Goal: Task Accomplishment & Management: Manage account settings

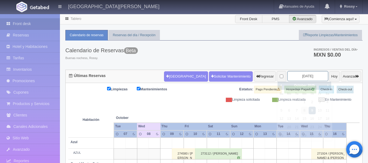
click at [310, 77] on input "2025-10-09" at bounding box center [307, 76] width 41 height 10
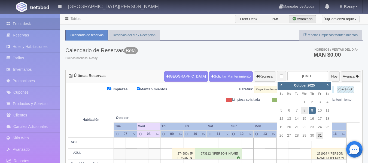
click at [318, 135] on link "31" at bounding box center [319, 136] width 7 height 8
type input "[DATE]"
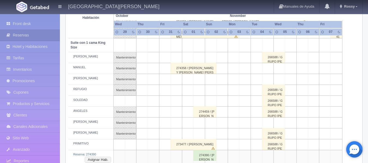
scroll to position [272, 0]
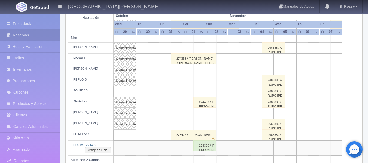
click at [179, 114] on td at bounding box center [176, 113] width 11 height 11
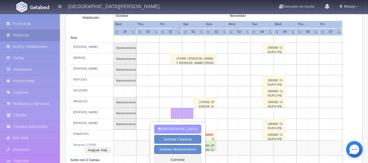
click at [180, 129] on button "[GEOGRAPHIC_DATA]" at bounding box center [177, 129] width 47 height 9
type input "31-10-2025"
type input "01-11-2025"
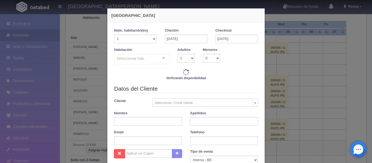
checkbox input "false"
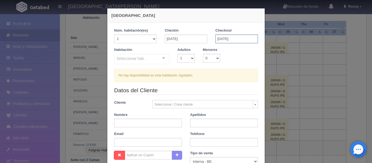
click at [236, 39] on input "[DATE]" at bounding box center [236, 39] width 42 height 9
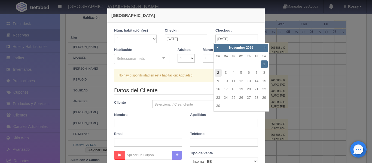
click at [218, 72] on link "2" at bounding box center [218, 73] width 7 height 8
type input "02-11-2025"
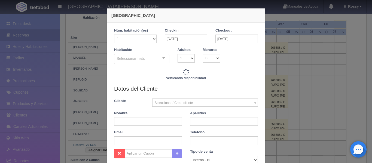
checkbox input "false"
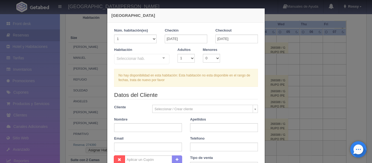
click at [161, 58] on div "Seleccionar hab. Suite con 2 camas matrimoniales-No apta para menores Suite con…" at bounding box center [141, 59] width 55 height 11
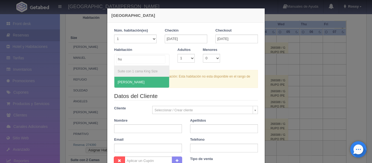
type input "hum"
click at [139, 83] on span "HUMBERTO" at bounding box center [141, 82] width 55 height 11
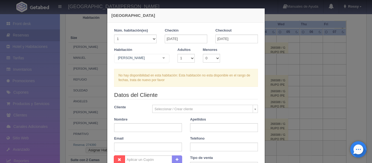
checkbox input "false"
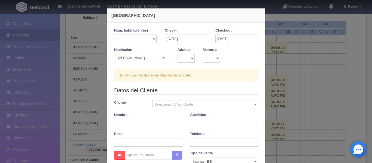
click at [294, 38] on div "Nueva Reserva 1 Núm. habitación(es) 1 2 3 4 5 6 7 8 9 10 11 12 13 14 15 16 17 1…" at bounding box center [186, 81] width 372 height 163
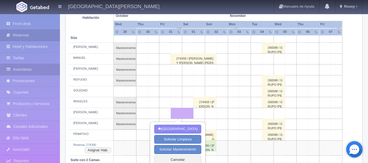
click at [31, 69] on link "Inventarios" at bounding box center [30, 69] width 60 height 11
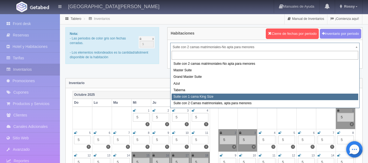
select select "1921"
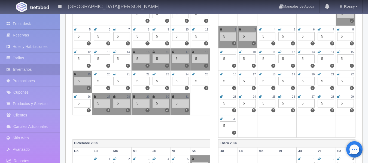
scroll to position [109, 0]
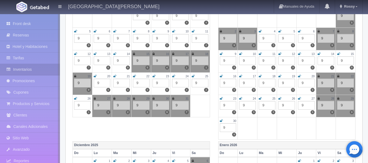
scroll to position [109, 0]
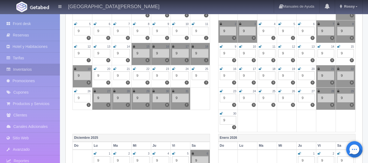
click at [173, 90] on icon at bounding box center [173, 91] width 2 height 3
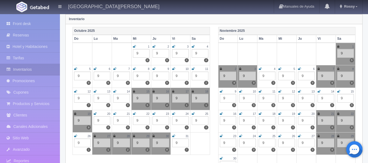
scroll to position [54, 0]
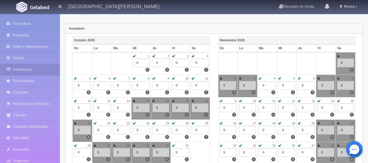
click at [338, 56] on icon at bounding box center [338, 55] width 2 height 3
click at [220, 77] on icon at bounding box center [221, 78] width 2 height 3
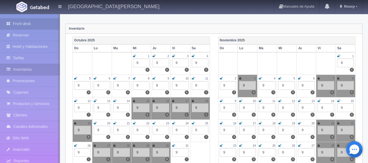
click at [29, 23] on link "Front desk" at bounding box center [30, 23] width 60 height 11
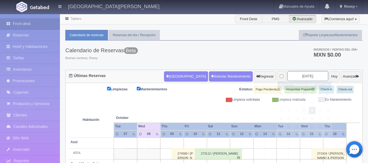
click at [311, 77] on input "2025-10-09" at bounding box center [307, 76] width 41 height 10
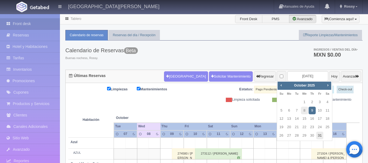
click at [322, 134] on link "31" at bounding box center [319, 136] width 7 height 8
type input "2025-10-31"
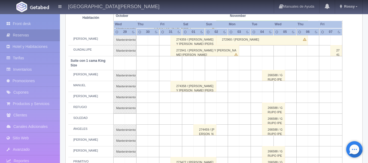
scroll to position [281, 0]
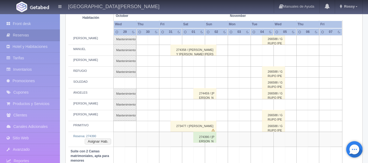
click at [180, 104] on td at bounding box center [176, 104] width 11 height 11
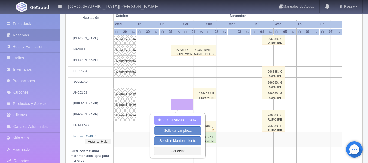
click at [181, 120] on button "[GEOGRAPHIC_DATA]" at bounding box center [177, 120] width 47 height 9
type input "31-10-2025"
type input "01-11-2025"
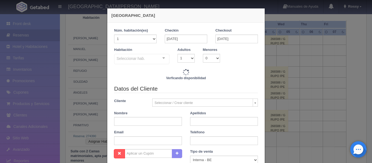
checkbox input "false"
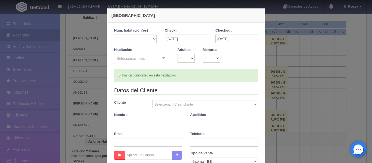
type input "4760.00"
click at [237, 36] on input "01-11-2025" at bounding box center [236, 39] width 42 height 9
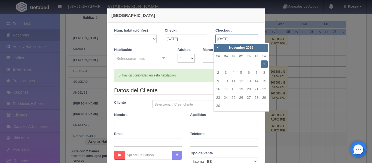
checkbox input "false"
click at [219, 75] on link "2" at bounding box center [218, 73] width 7 height 8
type input "02-11-2025"
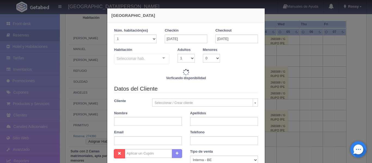
checkbox input "false"
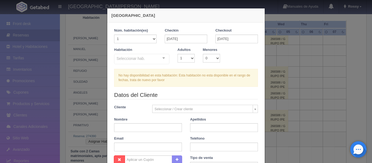
click at [161, 58] on div "Seleccionar hab. Suite con 2 camas matrimoniales-No apta para menores Suite con…" at bounding box center [141, 59] width 55 height 11
click at [227, 46] on div "Checkout 02-11-2025" at bounding box center [236, 37] width 51 height 19
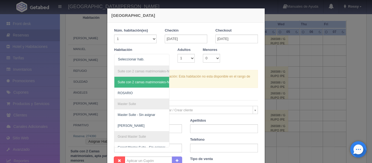
click at [300, 56] on div "Nueva Reserva 1 Núm. habitación(es) 1 2 3 4 5 6 7 8 9 10 11 12 13 14 15 16 17 1…" at bounding box center [186, 81] width 372 height 163
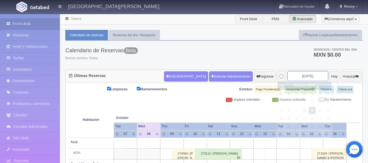
click at [308, 79] on input "[DATE]" at bounding box center [307, 76] width 41 height 10
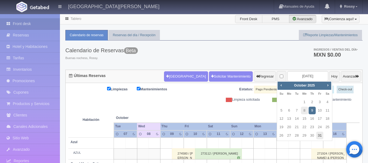
click at [322, 135] on link "31" at bounding box center [319, 136] width 7 height 8
type input "[DATE]"
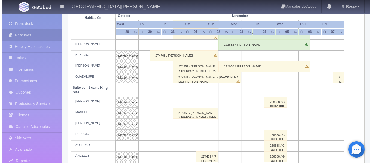
scroll to position [245, 0]
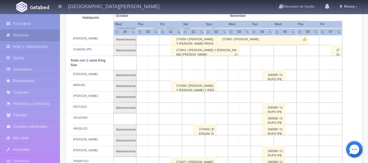
click at [177, 141] on td at bounding box center [176, 140] width 11 height 11
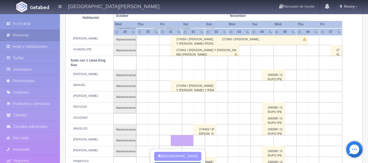
click at [179, 155] on button "Nueva Reserva" at bounding box center [177, 156] width 47 height 9
type input "31-10-2025"
type input "01-11-2025"
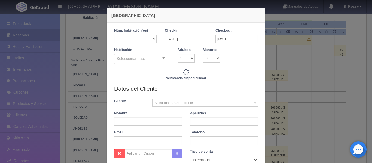
checkbox input "false"
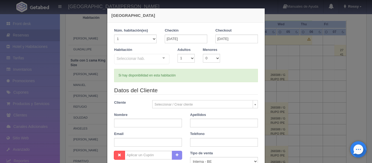
type input "4760.00"
checkbox input "false"
click at [242, 37] on input "01-11-2025" at bounding box center [236, 39] width 42 height 9
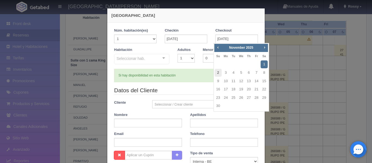
click at [218, 71] on link "2" at bounding box center [218, 73] width 7 height 8
type input "02-11-2025"
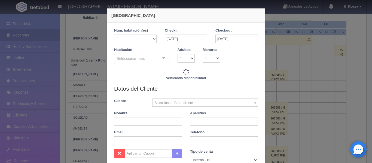
checkbox input "false"
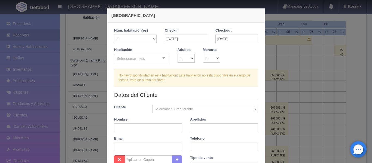
click at [160, 57] on div "Seleccionar hab. Suite con 2 camas matrimoniales-No apta para menores Suite con…" at bounding box center [141, 59] width 55 height 11
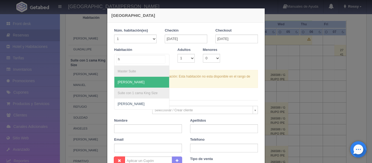
type input "hu"
click at [136, 81] on span "HUMBERTO" at bounding box center [141, 82] width 55 height 11
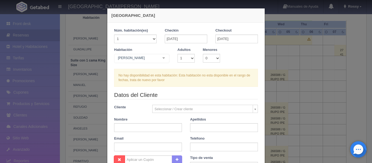
checkbox input "false"
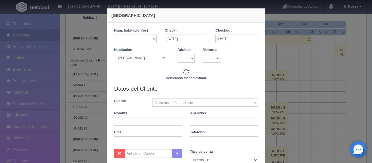
type input "9520.00"
checkbox input "false"
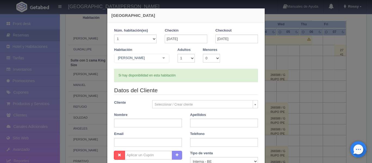
scroll to position [54, 0]
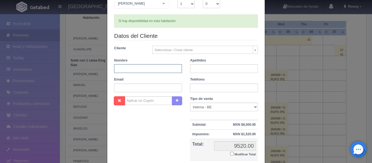
click at [166, 67] on input "text" at bounding box center [148, 68] width 68 height 9
type input "M"
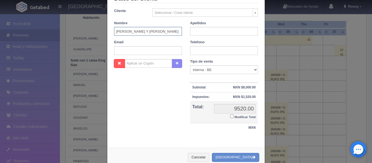
scroll to position [105, 0]
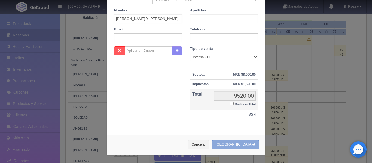
type input "DANIEL CAMILO Y MONICA CAMPOS"
click at [241, 143] on button "Crear Reserva" at bounding box center [235, 144] width 47 height 9
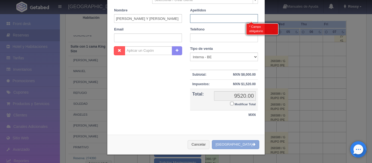
scroll to position [259, 0]
type input "b"
type input "BODA ULISES Y ERIKA"
click at [244, 145] on button "[GEOGRAPHIC_DATA]" at bounding box center [235, 144] width 47 height 9
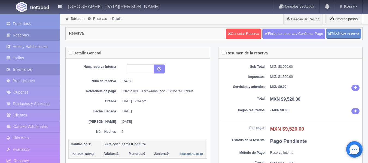
click at [36, 70] on link "Inventarios" at bounding box center [30, 69] width 60 height 11
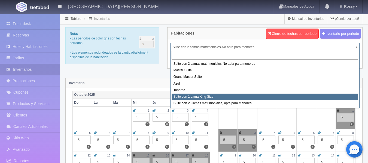
select select "1921"
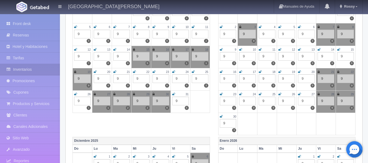
scroll to position [109, 0]
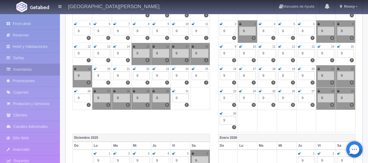
click at [173, 90] on icon at bounding box center [173, 91] width 3 height 3
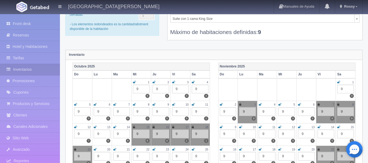
scroll to position [27, 0]
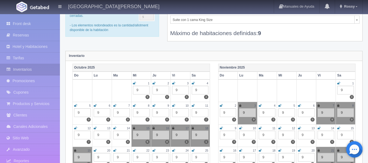
click at [339, 82] on icon at bounding box center [338, 83] width 3 height 3
click at [221, 105] on icon at bounding box center [221, 105] width 3 height 3
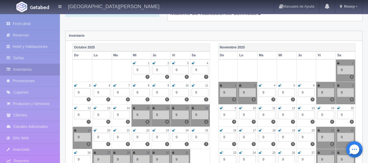
scroll to position [0, 0]
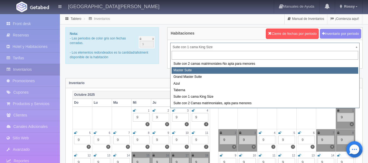
select select "1894"
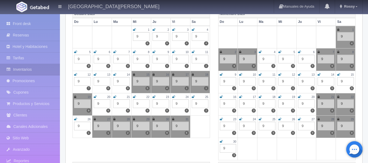
scroll to position [82, 0]
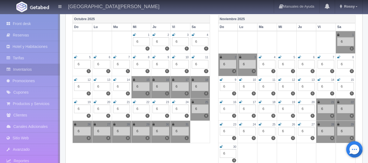
scroll to position [82, 0]
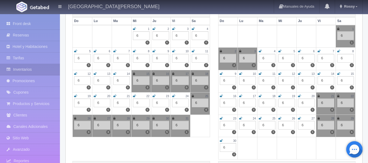
click at [173, 117] on icon at bounding box center [173, 118] width 2 height 3
click at [338, 29] on icon at bounding box center [338, 28] width 2 height 3
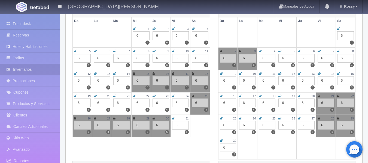
click at [220, 51] on icon at bounding box center [221, 51] width 2 height 3
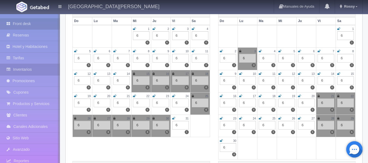
click at [25, 24] on link "Front desk" at bounding box center [30, 23] width 60 height 11
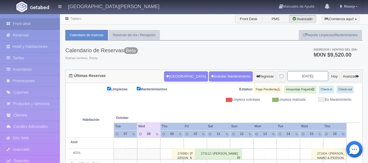
click at [310, 78] on input "[DATE]" at bounding box center [307, 76] width 41 height 10
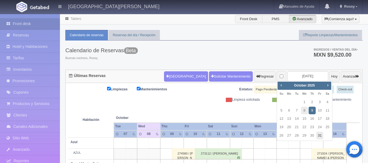
click at [319, 135] on link "31" at bounding box center [319, 136] width 7 height 8
type input "[DATE]"
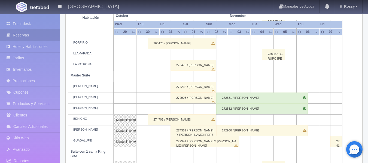
scroll to position [163, 0]
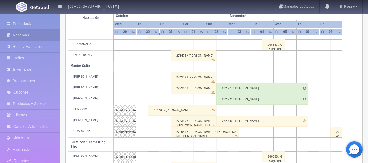
click at [209, 132] on div "272941 / JULIANA Y JOSE ANTONIO" at bounding box center [204, 132] width 69 height 11
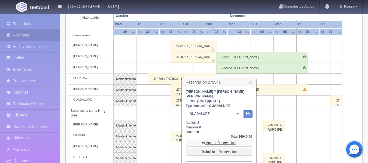
scroll to position [218, 0]
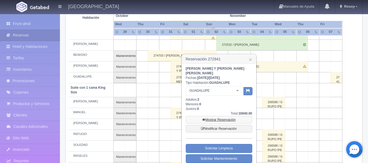
click at [224, 116] on link "Mostrar Reservación" at bounding box center [219, 120] width 66 height 8
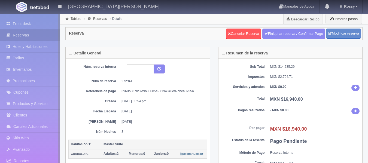
select select "2"
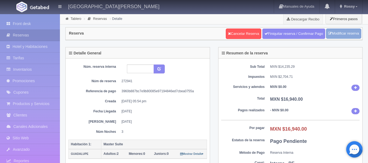
click at [341, 36] on link "Modificar reserva" at bounding box center [343, 34] width 35 height 10
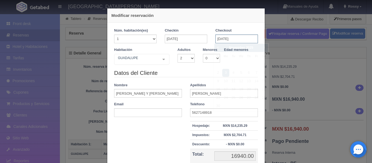
click at [219, 38] on input "03-11-2025" at bounding box center [236, 39] width 42 height 9
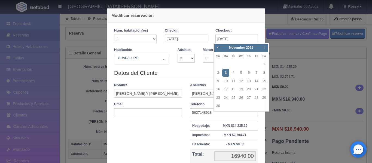
click at [63, 43] on div "Modificar reservación Núm. habitación(es) 1 2 3 4 5 6 7 8 9 10 11 12 13 14 15 1…" at bounding box center [186, 81] width 372 height 163
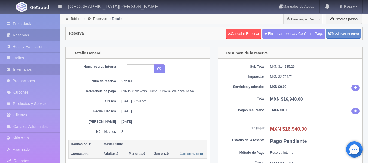
click at [29, 70] on link "Inventarios" at bounding box center [30, 69] width 60 height 11
click at [32, 68] on link "Inventarios" at bounding box center [30, 69] width 60 height 11
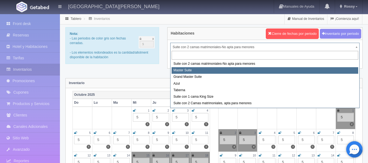
select select "1894"
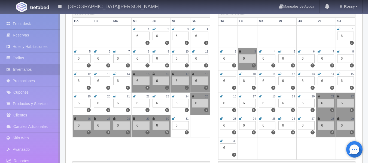
scroll to position [82, 0]
click at [173, 118] on icon at bounding box center [173, 118] width 3 height 3
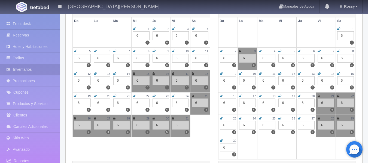
click at [337, 28] on icon at bounding box center [338, 28] width 3 height 3
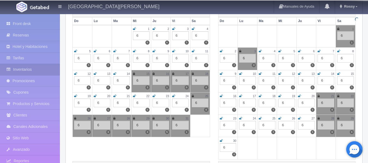
click at [222, 50] on icon at bounding box center [221, 51] width 3 height 3
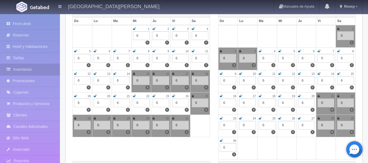
click at [173, 118] on icon at bounding box center [173, 118] width 2 height 3
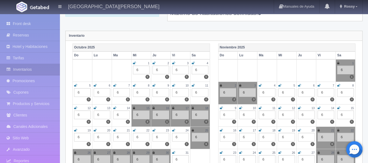
scroll to position [27, 0]
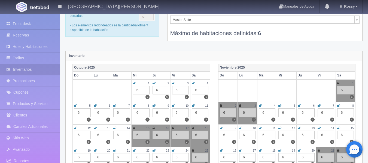
click at [338, 83] on icon at bounding box center [338, 83] width 2 height 3
click at [221, 105] on icon at bounding box center [221, 105] width 2 height 3
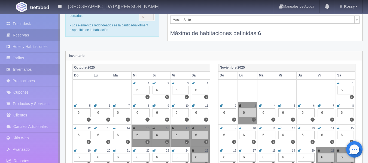
click at [23, 35] on link "Reservas" at bounding box center [30, 35] width 60 height 11
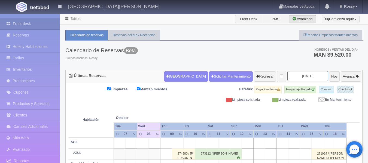
click at [308, 74] on input "2025-10-09" at bounding box center [307, 76] width 41 height 10
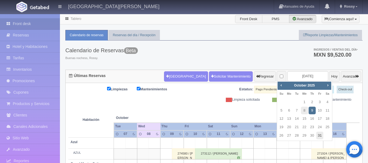
click at [318, 135] on link "31" at bounding box center [319, 136] width 7 height 8
type input "[DATE]"
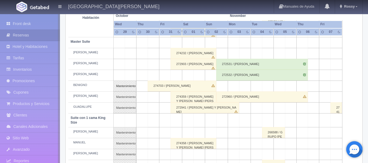
scroll to position [191, 0]
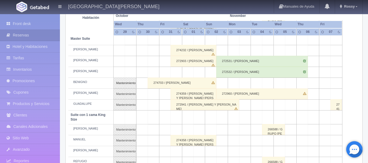
click at [200, 103] on div "272941 / [PERSON_NAME] Y [PERSON_NAME]" at bounding box center [204, 104] width 69 height 11
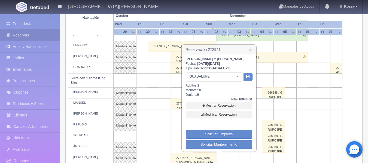
scroll to position [218, 0]
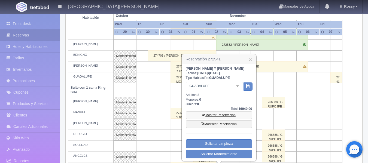
click at [223, 115] on link "Mostrar Reservación" at bounding box center [219, 115] width 66 height 8
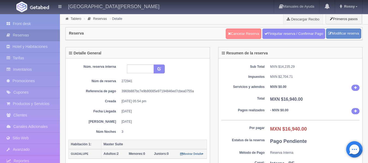
click at [248, 34] on link "Cancelar Reserva" at bounding box center [243, 34] width 35 height 10
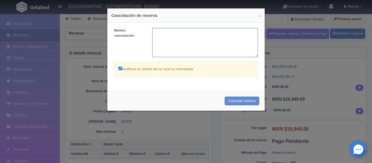
click at [198, 34] on textarea at bounding box center [205, 42] width 106 height 29
type textarea "CANCELACIÓN DE HUÉSPED"
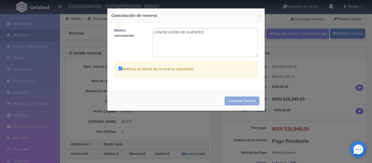
click at [251, 99] on button "Cancelar reserva" at bounding box center [242, 101] width 35 height 9
click at [317, 76] on div "× Cancelación de reserva Motivo cancelación CANCELACIÓN DE HUÉSPED Notificar al…" at bounding box center [186, 81] width 372 height 163
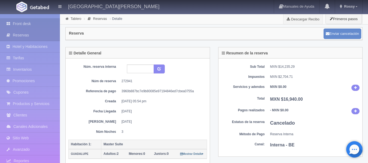
click at [21, 20] on link "Front desk" at bounding box center [30, 23] width 60 height 11
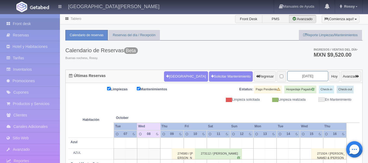
click at [309, 76] on input "[DATE]" at bounding box center [307, 76] width 41 height 10
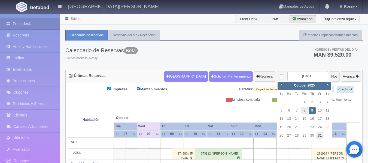
click at [318, 135] on link "31" at bounding box center [319, 136] width 7 height 8
type input "[DATE]"
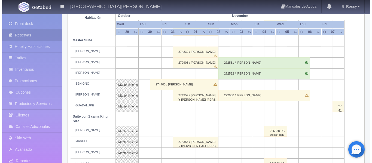
scroll to position [191, 0]
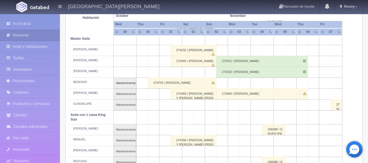
click at [178, 104] on td at bounding box center [176, 105] width 11 height 11
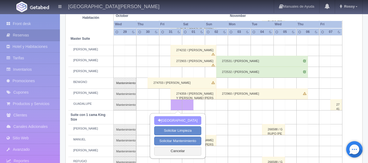
click at [182, 119] on button "[GEOGRAPHIC_DATA]" at bounding box center [177, 120] width 47 height 9
type input "31-10-2025"
type input "01-11-2025"
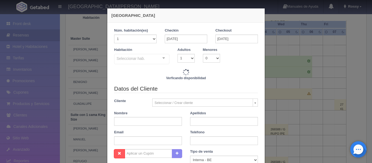
checkbox input "false"
type input "6120.00"
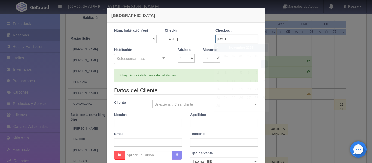
click at [237, 38] on input "01-11-2025" at bounding box center [236, 39] width 42 height 9
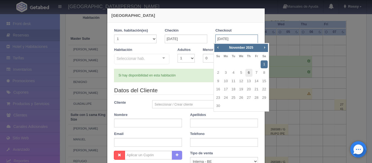
checkbox input "false"
click at [218, 71] on link "2" at bounding box center [218, 73] width 7 height 8
type input "02-11-2025"
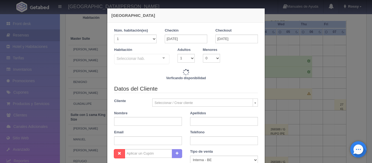
checkbox input "false"
type input "12240.00"
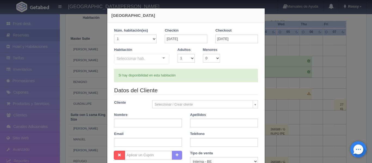
click at [162, 57] on div "Seleccionar hab. Suite con 2 camas matrimoniales-No apta para menores Suite con…" at bounding box center [141, 59] width 55 height 11
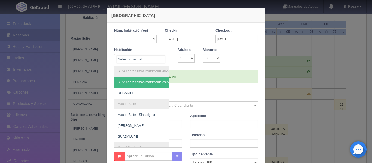
checkbox input "false"
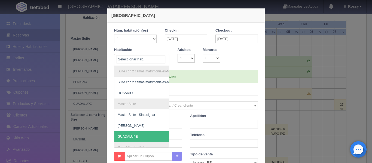
click at [135, 134] on span "GUADALUPE" at bounding box center [168, 136] width 108 height 11
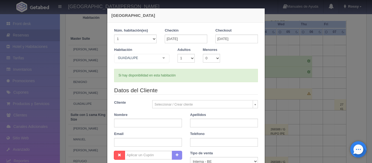
checkbox input "false"
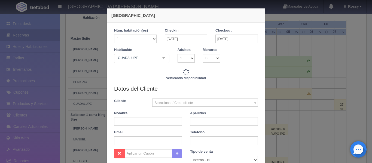
type input "12240.00"
checkbox input "false"
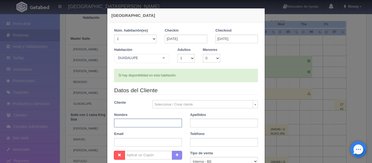
click at [139, 123] on input "text" at bounding box center [148, 123] width 68 height 9
paste input "Jaycee Benavente"
drag, startPoint x: 145, startPoint y: 122, endPoint x: 127, endPoint y: 123, distance: 18.3
click at [127, 122] on input "Jaycee Benavente" at bounding box center [148, 123] width 68 height 9
click at [169, 123] on input "Jaycee Benavente" at bounding box center [148, 123] width 68 height 9
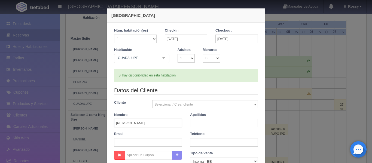
type input "Jaycee Benavente"
click at [205, 122] on input "text" at bounding box center [224, 123] width 68 height 9
type input "BODA ULISES Y ERIKA"
click at [182, 132] on div "Email" at bounding box center [148, 139] width 76 height 15
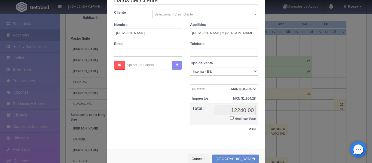
scroll to position [105, 0]
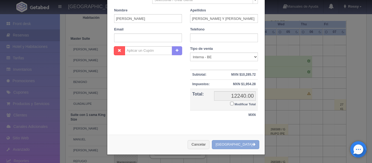
click at [244, 144] on button "Crear Reserva" at bounding box center [235, 144] width 47 height 9
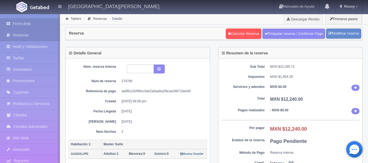
click at [23, 22] on link "Front desk" at bounding box center [30, 23] width 60 height 11
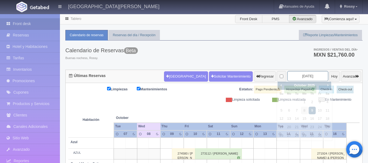
click at [311, 77] on input "2025-10-09" at bounding box center [307, 76] width 41 height 10
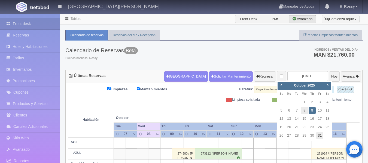
click at [319, 135] on link "31" at bounding box center [319, 136] width 7 height 8
type input "2025-10-31"
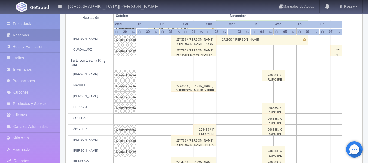
scroll to position [245, 0]
click at [194, 139] on div "274788 / [PERSON_NAME] Y [PERSON_NAME] [PERSON_NAME] Y [PERSON_NAME]" at bounding box center [193, 140] width 46 height 11
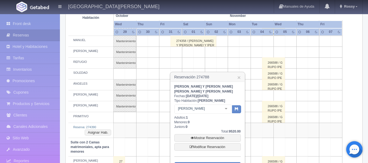
scroll to position [300, 0]
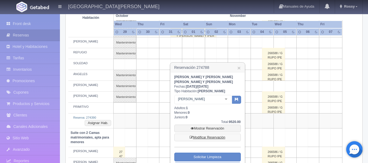
click at [206, 136] on link "Modificar Reservación" at bounding box center [207, 138] width 66 height 8
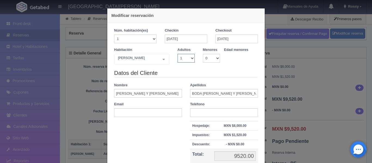
click at [189, 57] on select "1 2 3 4 5 6 7 8 9 10" at bounding box center [186, 58] width 17 height 9
select select "2"
click at [178, 54] on select "1 2 3 4 5 6 7 8 9 10" at bounding box center [186, 58] width 17 height 9
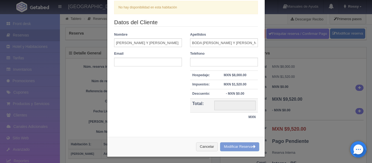
scroll to position [70, 0]
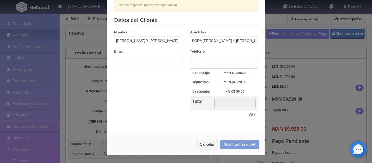
click at [232, 144] on div "Cancelar Modificar Reserva" at bounding box center [185, 145] width 157 height 20
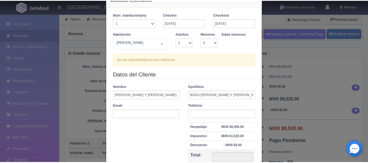
scroll to position [0, 0]
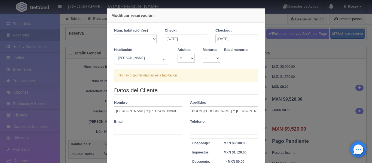
click at [276, 21] on div "Modificar reservación Núm. habitación(es) 1 2 3 4 5 6 7 8 9 10 11 12 13 14 15 1…" at bounding box center [186, 81] width 372 height 163
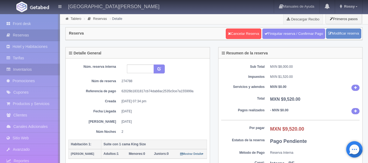
click at [19, 70] on link "Inventarios" at bounding box center [30, 69] width 60 height 11
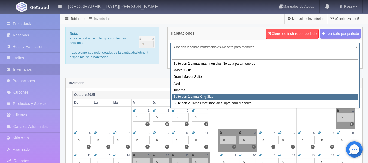
select select "1921"
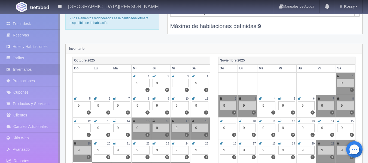
scroll to position [82, 0]
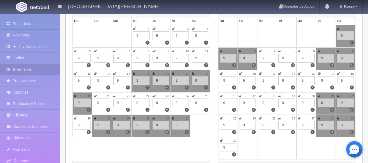
click at [172, 118] on icon at bounding box center [173, 118] width 2 height 3
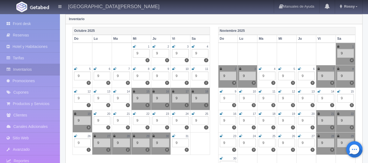
scroll to position [54, 0]
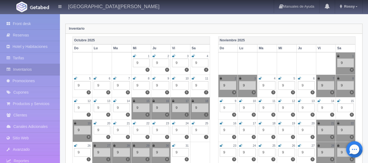
click at [338, 56] on icon at bounding box center [338, 55] width 2 height 3
click at [221, 78] on icon at bounding box center [221, 78] width 2 height 3
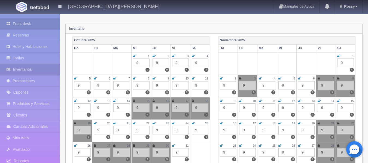
click at [21, 21] on link "Front desk" at bounding box center [30, 23] width 60 height 11
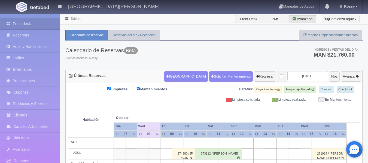
scroll to position [27, 0]
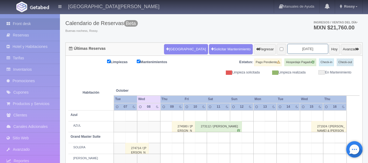
click at [310, 47] on input "2025-10-09" at bounding box center [307, 49] width 41 height 10
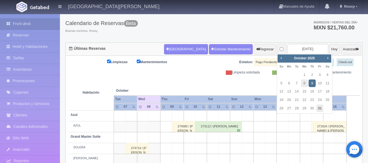
click at [321, 108] on link "31" at bounding box center [319, 109] width 7 height 8
type input "[DATE]"
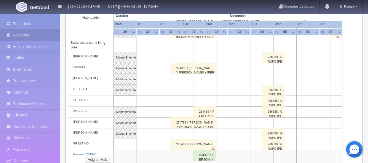
scroll to position [272, 0]
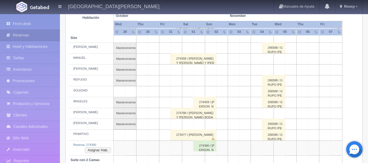
click at [199, 112] on div "274788 / DANIEL CAMILO Y MONICA CAMPOS BODA ULISES Y ERIKA" at bounding box center [193, 113] width 46 height 11
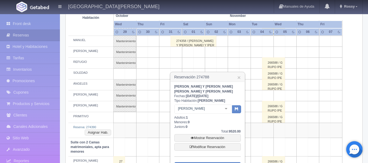
scroll to position [300, 0]
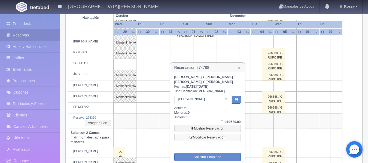
click at [210, 136] on link "Modificar Reservación" at bounding box center [207, 138] width 66 height 8
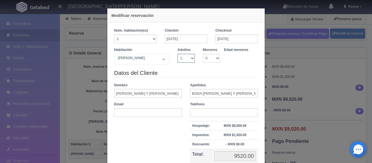
click at [190, 59] on select "1 2 3 4 5 6 7 8 9 10" at bounding box center [186, 58] width 17 height 9
select select "2"
click at [178, 54] on select "1 2 3 4 5 6 7 8 9 10" at bounding box center [186, 58] width 17 height 9
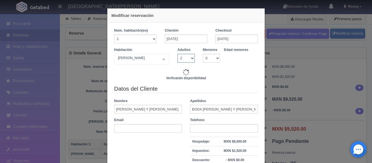
scroll to position [27, 0]
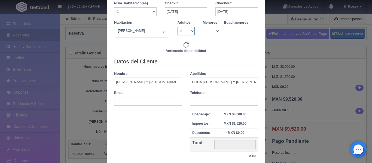
type input "9520.00"
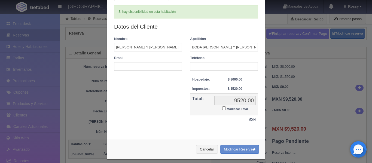
scroll to position [68, 0]
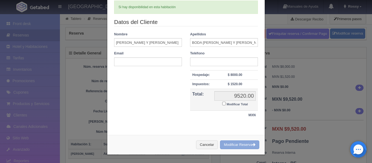
click at [248, 145] on button "Modificar Reserva" at bounding box center [239, 145] width 39 height 9
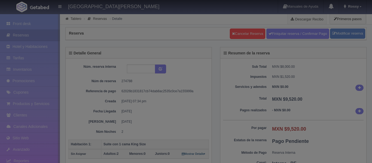
select select "2"
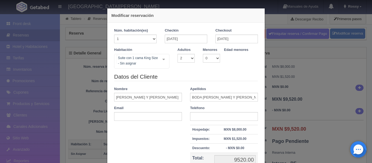
click at [161, 59] on div "Suite con 1 cama [PERSON_NAME] Size - Sin asignar Suite con 2 camas matrimonial…" at bounding box center [141, 61] width 55 height 15
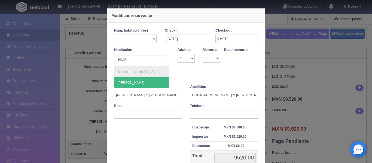
click at [141, 85] on span "[PERSON_NAME]" at bounding box center [141, 82] width 55 height 11
type input "HUM"
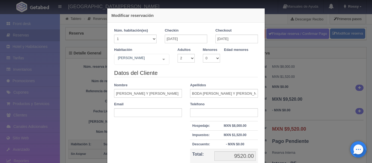
checkbox input "false"
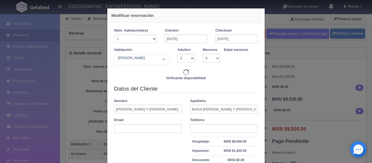
type input "9520.00"
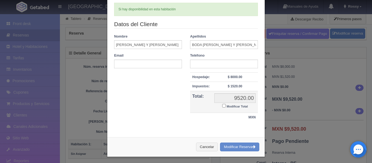
scroll to position [68, 0]
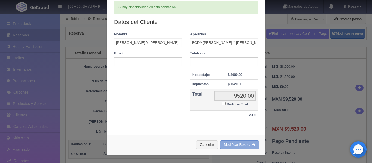
click at [234, 144] on button "Modificar Reserva" at bounding box center [239, 145] width 39 height 9
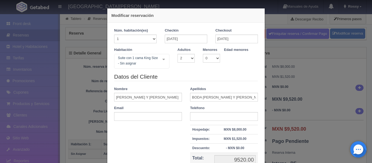
click at [272, 23] on div "Modificar reservación Núm. habitación(es) 1 2 3 4 5 6 7 8 9 10 11 12 13 14 15 1…" at bounding box center [186, 81] width 372 height 163
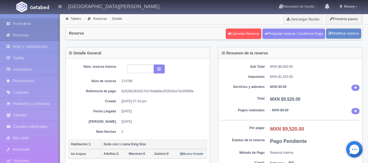
click at [19, 25] on link "Front desk" at bounding box center [30, 23] width 60 height 11
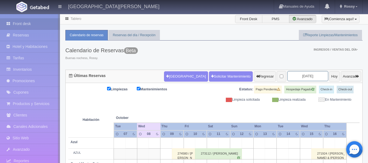
click at [313, 73] on input "2025-10-09" at bounding box center [307, 76] width 41 height 10
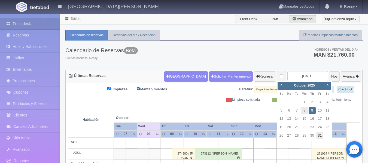
click at [321, 136] on link "31" at bounding box center [319, 136] width 7 height 8
type input "2025-10-31"
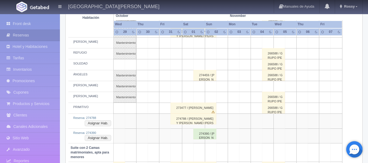
scroll to position [300, 0]
click at [91, 121] on button "Asignar Hab." at bounding box center [98, 123] width 26 height 6
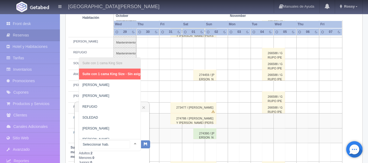
click at [126, 141] on div "Suite con 1 cama King Size Suite con 1 cama King Size - Sin asignar PEDRO MARÍA…" at bounding box center [110, 145] width 62 height 12
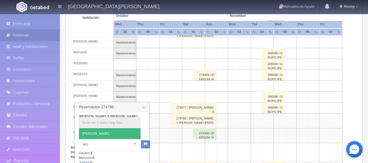
type input "HUM"
click at [87, 132] on span "HUMBERTO" at bounding box center [95, 134] width 27 height 4
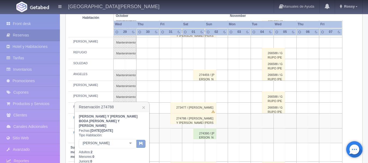
click at [144, 140] on button "button" at bounding box center [140, 144] width 9 height 8
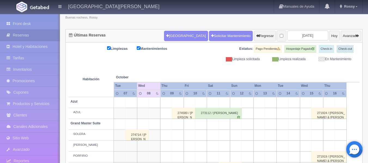
scroll to position [41, 0]
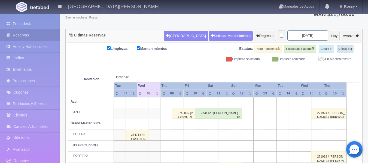
click at [310, 35] on input "2025-10-09" at bounding box center [307, 35] width 41 height 10
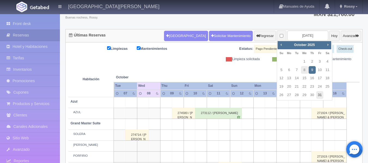
click at [318, 96] on link "31" at bounding box center [319, 95] width 7 height 8
type input "2025-10-31"
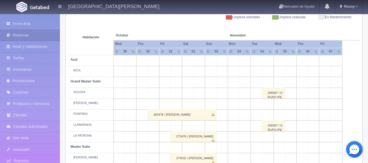
scroll to position [82, 0]
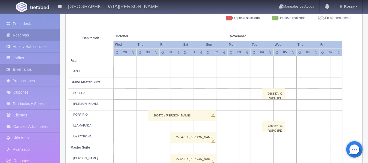
click at [30, 69] on link "Inventarios" at bounding box center [30, 69] width 60 height 11
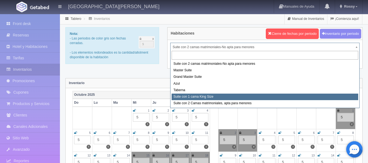
select select "1921"
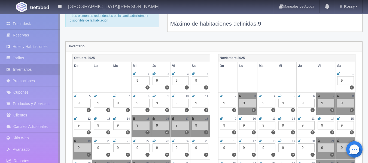
scroll to position [82, 0]
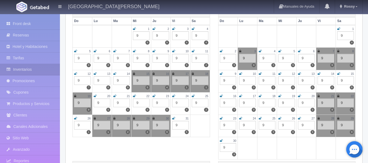
click at [173, 118] on icon at bounding box center [173, 118] width 3 height 3
click at [338, 29] on icon at bounding box center [338, 28] width 3 height 3
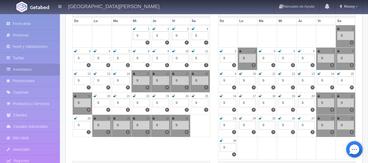
click at [220, 50] on icon at bounding box center [221, 51] width 3 height 3
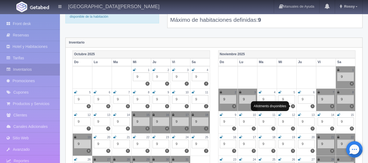
scroll to position [0, 0]
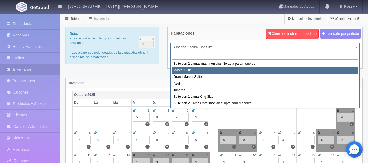
select select "1894"
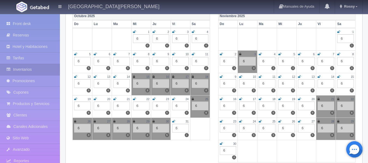
scroll to position [82, 0]
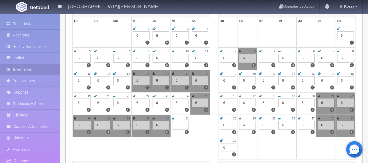
click at [174, 118] on icon at bounding box center [173, 118] width 3 height 3
click at [338, 28] on icon at bounding box center [338, 28] width 3 height 3
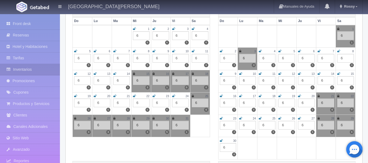
click at [221, 51] on icon at bounding box center [221, 51] width 3 height 3
